Goal: Submit feedback/report problem

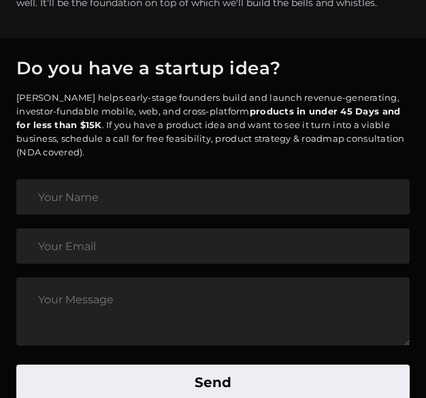
scroll to position [5358, 0]
click at [131, 205] on input "text" at bounding box center [212, 196] width 393 height 35
type input "[PERSON_NAME]"
type input "[EMAIL_ADDRESS][DOMAIN_NAME]"
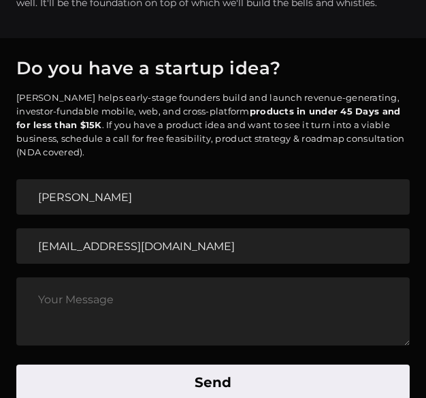
click at [187, 309] on textarea at bounding box center [212, 311] width 393 height 68
paste textarea "Loremi Dolo, S’a Consect Adipisc, eli S doe’t inci utlab etdolore—M aliqu en ad…"
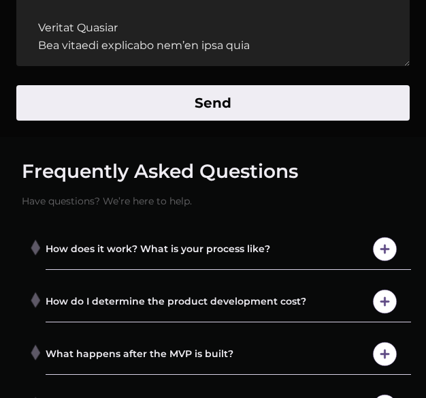
scroll to position [5645, 0]
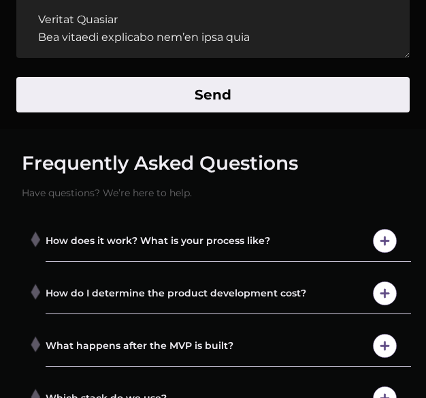
type textarea "Loremi Dolo, S’a Consect Adipisc, eli S doe’t inci utlab etdolore—M aliqu en ad…"
click at [200, 101] on button "Send" at bounding box center [212, 94] width 393 height 35
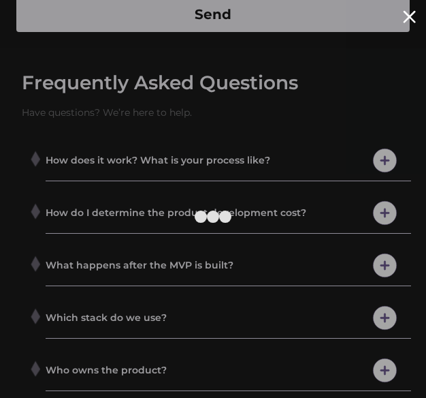
scroll to position [5993, 0]
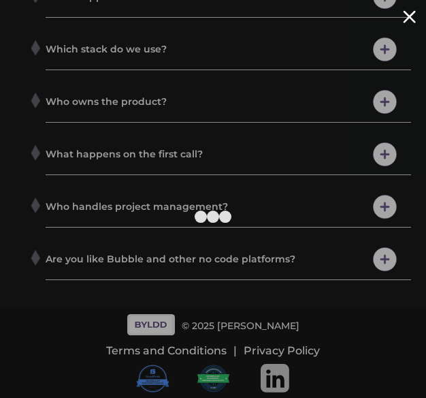
click at [406, 18] on div at bounding box center [409, 16] width 13 height 13
